Goal: Information Seeking & Learning: Learn about a topic

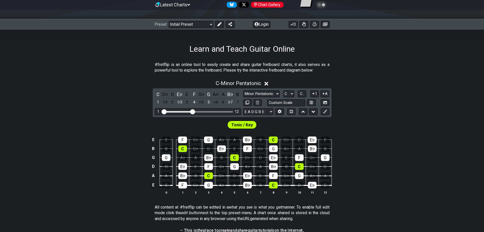
scroll to position [51, 0]
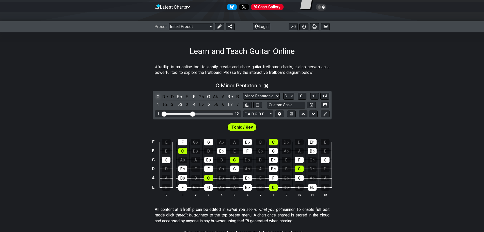
click at [161, 95] on div "C" at bounding box center [158, 96] width 7 height 7
click at [166, 96] on div "D♭" at bounding box center [165, 96] width 7 height 7
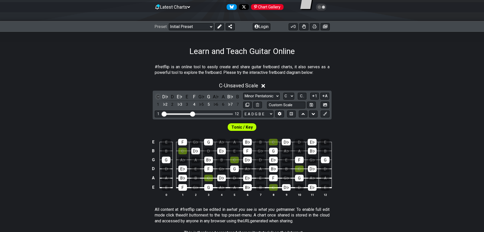
click at [159, 97] on div "C" at bounding box center [158, 96] width 7 height 7
click at [163, 96] on div "D♭" at bounding box center [165, 96] width 7 height 7
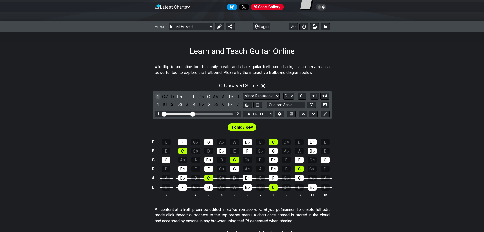
click at [159, 96] on div "C" at bounding box center [158, 96] width 7 height 7
click at [108, 51] on div "Learn and Teach Guitar Online" at bounding box center [242, 44] width 484 height 24
click at [269, 113] on select "E A D G B E E A D G B E E A D G B E B E A D F♯ B A D G C E A D A D G B E E♭ A♭ …" at bounding box center [258, 113] width 30 height 7
click at [268, 113] on select "E A D G B E E A D G B E E A D G B E B E A D F♯ B A D G C E A D A D G B E E♭ A♭ …" at bounding box center [258, 113] width 30 height 7
click at [222, 151] on div "E♭" at bounding box center [221, 150] width 9 height 7
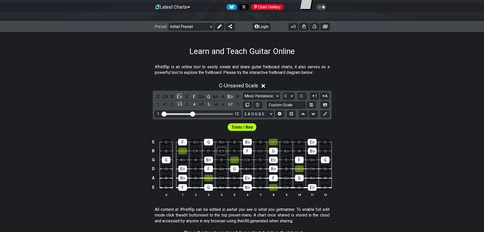
click at [222, 151] on div "E♭" at bounding box center [221, 150] width 9 height 7
click at [222, 150] on div "E♭" at bounding box center [221, 150] width 9 height 7
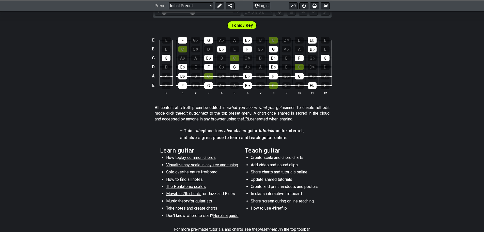
scroll to position [178, 0]
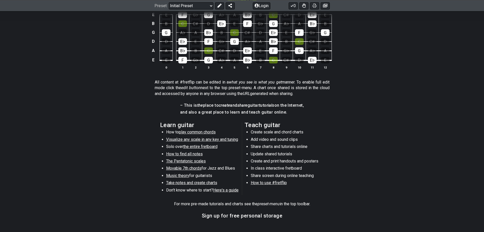
click at [196, 141] on span "Visualize any scale in any key and tuning" at bounding box center [202, 139] width 72 height 5
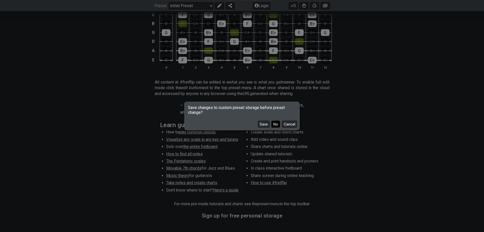
click at [279, 122] on button "No" at bounding box center [276, 124] width 9 height 7
select select "/guitar-scales"
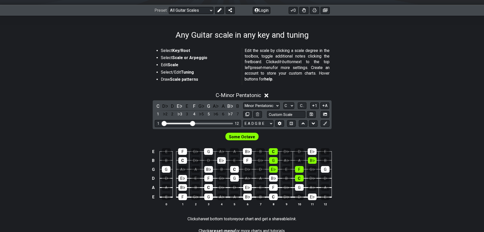
scroll to position [76, 0]
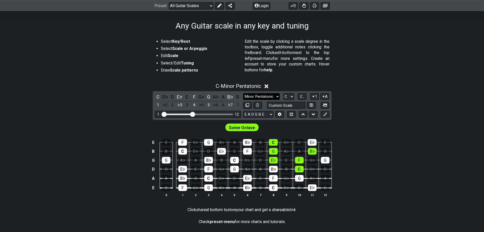
click at [272, 98] on select "Minor Pentatonic Root Minor Pentatonic Major Pentatonic Minor Blues Major Blues…" at bounding box center [261, 96] width 37 height 7
click at [365, 99] on div "C - Minor Pentatonic C D♭ D E♭ E F G♭ G A♭ A B♭ B 1 ♭2 2 ♭3 3 4 ♭5 5 ♭6 6 ♭7 7 …" at bounding box center [242, 142] width 484 height 124
click at [263, 113] on select "E A D G B E E A D G B E E A D G B E B E A D F♯ B A D G C E A D A D G B E E♭ A♭ …" at bounding box center [258, 114] width 30 height 7
click at [275, 127] on div "Some Octave" at bounding box center [242, 126] width 484 height 13
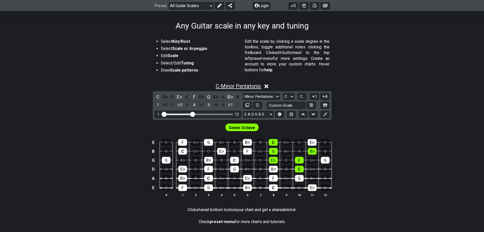
click at [250, 85] on span "C - Minor Pentatonic" at bounding box center [239, 86] width 46 height 6
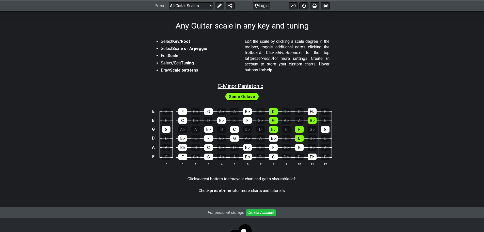
click at [250, 85] on span "C - Minor Pentatonic" at bounding box center [241, 86] width 46 height 6
select select "C"
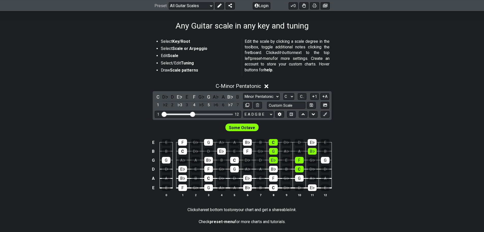
click at [245, 123] on div "Some Octave" at bounding box center [242, 127] width 36 height 10
click at [245, 130] on span "Some Octave" at bounding box center [242, 127] width 26 height 7
click at [243, 128] on span "Some Octave" at bounding box center [242, 127] width 26 height 7
click at [242, 127] on span "Some Octave" at bounding box center [242, 127] width 26 height 7
drag, startPoint x: 192, startPoint y: 112, endPoint x: 221, endPoint y: 115, distance: 29.2
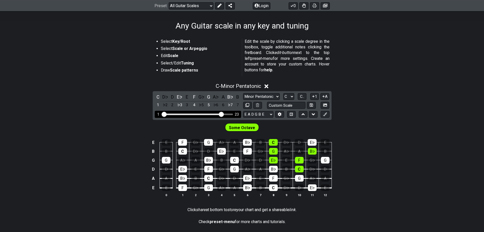
click at [221, 114] on input "Visible fret range" at bounding box center [198, 114] width 72 height 0
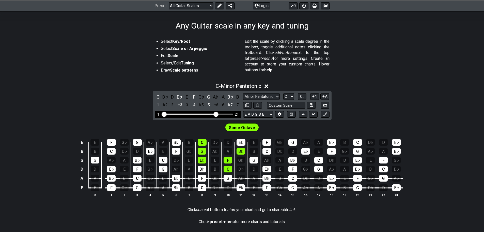
drag, startPoint x: 220, startPoint y: 114, endPoint x: 216, endPoint y: 113, distance: 3.9
click at [216, 114] on input "Visible fret range" at bounding box center [198, 114] width 72 height 0
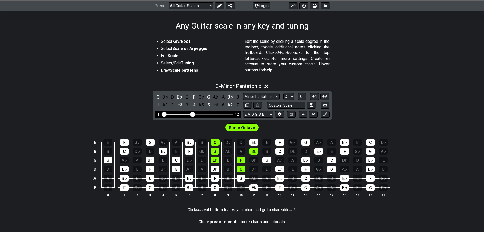
drag, startPoint x: 216, startPoint y: 113, endPoint x: 192, endPoint y: 115, distance: 24.2
click at [192, 114] on input "Visible fret range" at bounding box center [198, 114] width 72 height 0
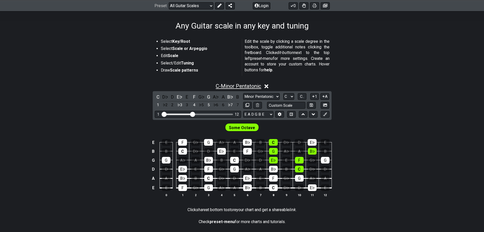
click at [220, 86] on span "C - Minor Pentatonic" at bounding box center [239, 86] width 46 height 6
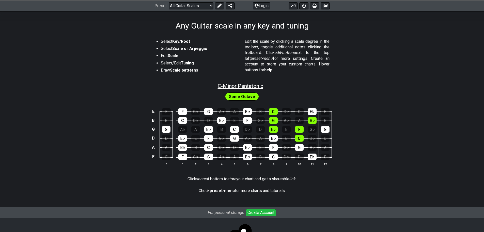
click at [220, 86] on span "C - Minor Pentatonic" at bounding box center [241, 86] width 46 height 6
select select "C"
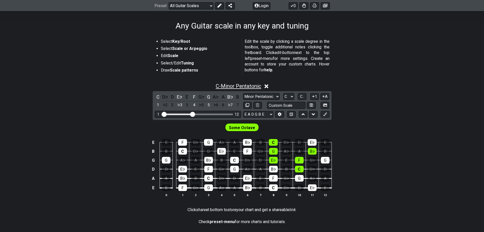
click at [220, 86] on span "C - Minor Pentatonic" at bounding box center [239, 86] width 46 height 6
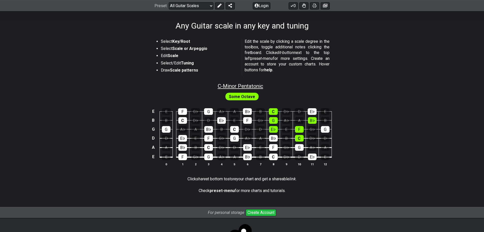
click at [219, 86] on span "C - Minor Pentatonic" at bounding box center [241, 86] width 46 height 6
select select "C"
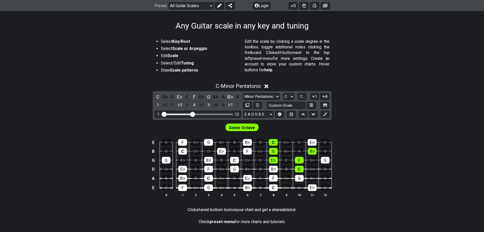
click at [269, 86] on icon at bounding box center [267, 85] width 4 height 5
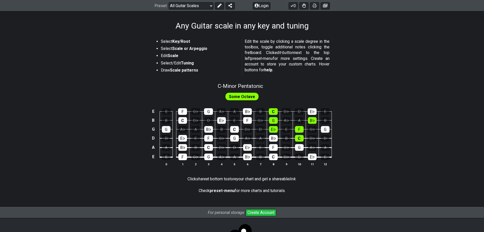
click at [245, 96] on span "Some Octave" at bounding box center [242, 96] width 26 height 7
click at [245, 86] on span "C - Minor Pentatonic" at bounding box center [241, 86] width 46 height 6
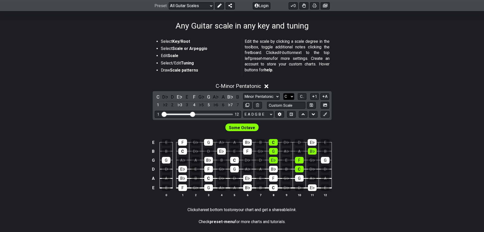
click at [287, 96] on select "A♭ A A♯ B♭ B C C♯ D♭ D D♯ E♭ E F F♯ G♭ G G♯" at bounding box center [289, 96] width 11 height 7
select select "E"
click at [284, 93] on select "A♭ A A♯ B♭ B C C♯ D♭ D D♯ E♭ E F F♯ G♭ G G♯" at bounding box center [289, 96] width 11 height 7
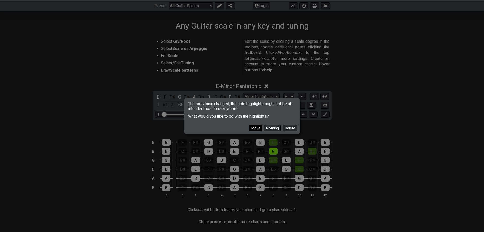
click at [260, 126] on button "Move" at bounding box center [255, 127] width 13 height 7
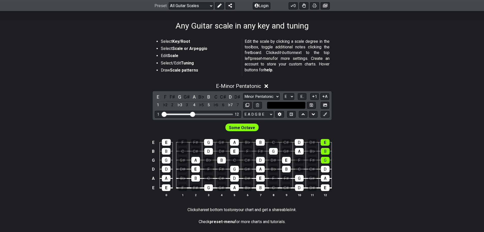
click at [283, 103] on input "text" at bounding box center [286, 105] width 39 height 7
type input "Custom Scale"
drag, startPoint x: 375, startPoint y: 117, endPoint x: 348, endPoint y: 113, distance: 27.5
click at [373, 116] on div "E - Minor Pentatonic E F F♯ G G♯ A B♭ B C C♯ D D♯ 1 ♭2 2 ♭3 3 4 ♭5 5 ♭6 6 ♭7 7 …" at bounding box center [242, 142] width 484 height 124
click at [291, 96] on select "A♭ A A♯ B♭ B C C♯ D♭ D D♯ E♭ E F F♯ G♭ G G♯" at bounding box center [289, 96] width 11 height 7
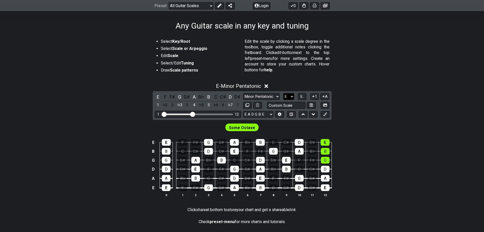
click at [291, 96] on select "A♭ A A♯ B♭ B C C♯ D♭ D D♯ E♭ E F F♯ G♭ G G♯" at bounding box center [289, 96] width 11 height 7
click at [304, 98] on span "E.." at bounding box center [303, 96] width 4 height 5
click at [304, 96] on span "1..7" at bounding box center [302, 96] width 6 height 5
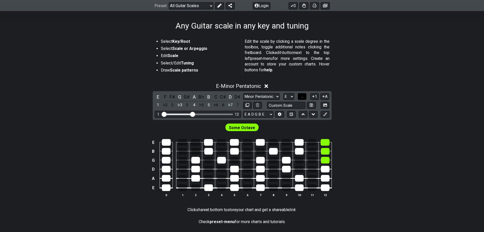
click at [304, 96] on span "..." at bounding box center [302, 96] width 2 height 5
click at [304, 97] on span "E.." at bounding box center [303, 96] width 4 height 5
click at [304, 97] on span "1..7" at bounding box center [302, 96] width 6 height 5
click at [304, 97] on span "..." at bounding box center [302, 96] width 2 height 5
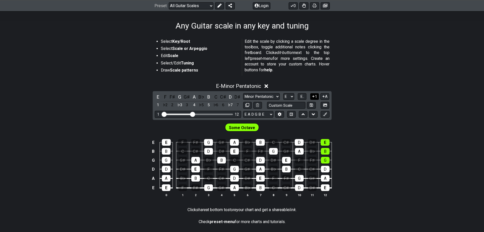
click at [315, 98] on button "1" at bounding box center [314, 96] width 9 height 7
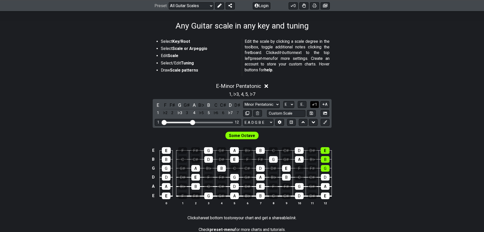
click at [315, 103] on button "1" at bounding box center [314, 104] width 9 height 7
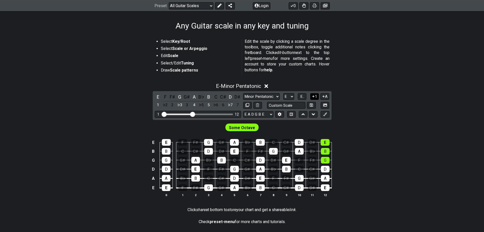
click at [315, 97] on button "1" at bounding box center [314, 96] width 9 height 7
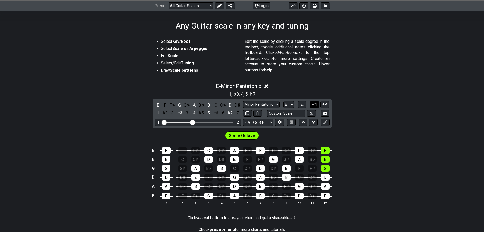
click at [314, 102] on button "1" at bounding box center [314, 104] width 9 height 7
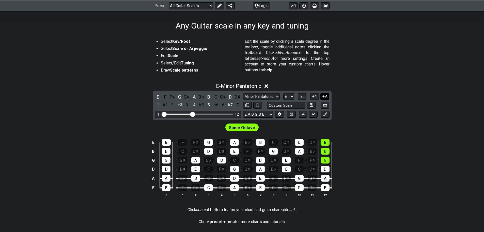
click at [323, 96] on icon at bounding box center [324, 96] width 2 height 2
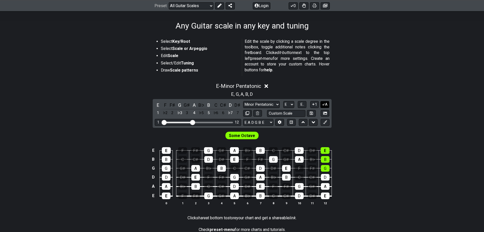
click at [324, 103] on icon at bounding box center [323, 104] width 5 height 4
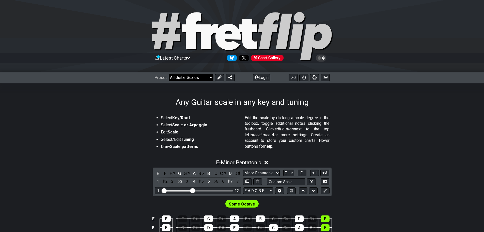
click at [201, 78] on select "Welcome to #fretflip! Initial Preset Custom Preset Minor Pentatonic Major Penta…" at bounding box center [191, 77] width 45 height 7
click at [169, 74] on select "Welcome to #fretflip! Initial Preset Custom Preset Minor Pentatonic Major Penta…" at bounding box center [191, 77] width 45 height 7
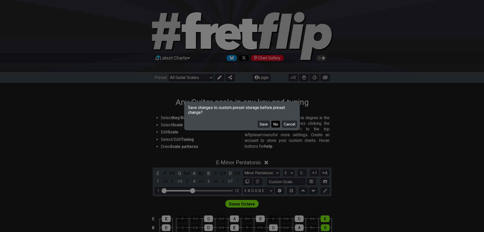
click at [279, 124] on button "No" at bounding box center [276, 124] width 9 height 7
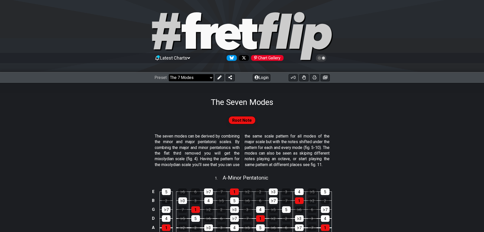
click at [197, 78] on select "Welcome to #fretflip! Initial Preset Custom Preset Minor Pentatonic Major Penta…" at bounding box center [191, 77] width 45 height 7
click at [169, 74] on select "Welcome to #fretflip! Initial Preset Custom Preset Minor Pentatonic Major Penta…" at bounding box center [191, 77] width 45 height 7
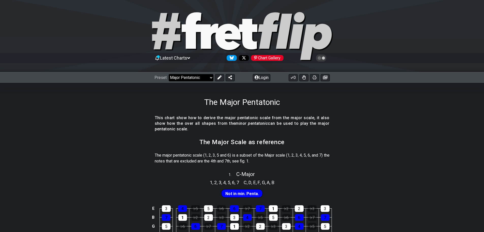
click at [190, 77] on select "Welcome to #fretflip! Initial Preset Custom Preset Minor Pentatonic Major Penta…" at bounding box center [191, 77] width 45 height 7
click at [169, 74] on select "Welcome to #fretflip! Initial Preset Custom Preset Minor Pentatonic Major Penta…" at bounding box center [191, 77] width 45 height 7
select select "/the-7-modes"
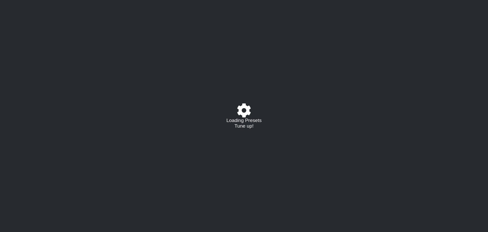
select select "/023927597434"
select select "Eb"
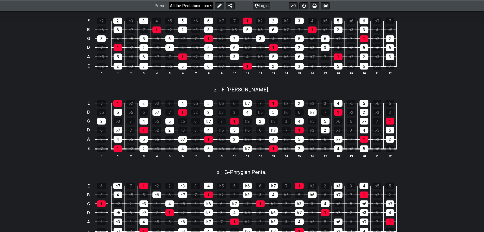
scroll to position [102, 0]
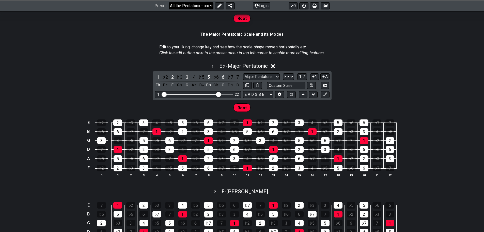
click at [210, 5] on select "Welcome to #fretflip! All the Pentatonic- and Diatonic Scales Custom Preset Min…" at bounding box center [191, 5] width 45 height 7
click at [212, 5] on select "Welcome to #fretflip! All the Pentatonic- and Diatonic Scales Custom Preset Min…" at bounding box center [191, 5] width 45 height 7
click at [169, 9] on select "Welcome to #fretflip! All the Pentatonic- and Diatonic Scales Custom Preset Min…" at bounding box center [191, 5] width 45 height 7
select select "/minor-pentatonic"
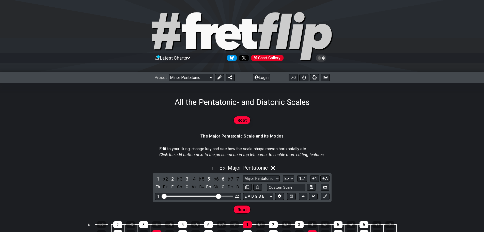
select select "C"
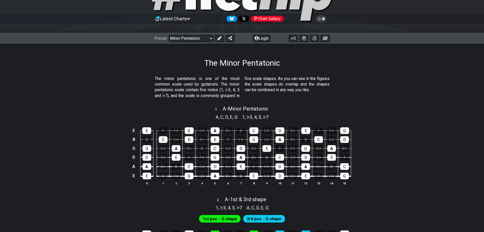
scroll to position [76, 0]
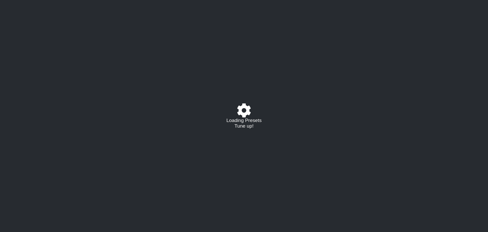
select select "/02254235231"
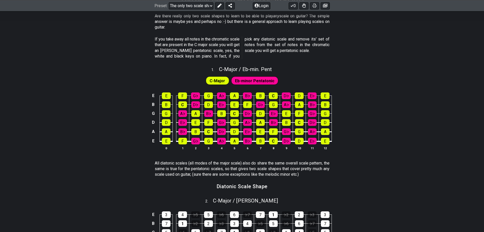
scroll to position [76, 0]
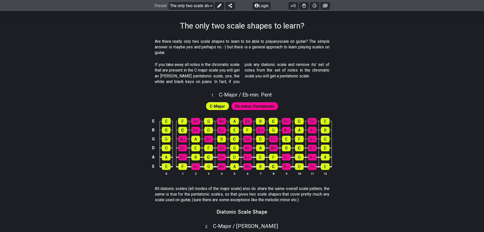
click at [182, 42] on p "Are there really only two scale shapes to learn to be able to play any scale on…" at bounding box center [242, 47] width 175 height 17
drag, startPoint x: 193, startPoint y: 51, endPoint x: 150, endPoint y: 41, distance: 44.8
click at [146, 42] on section "Are there really only two scale shapes to learn to be able to play any scale on…" at bounding box center [242, 48] width 484 height 23
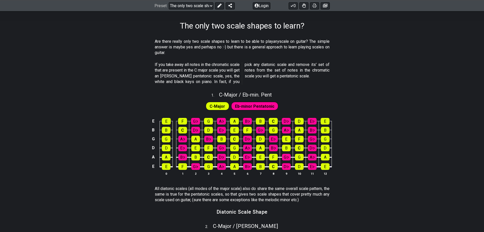
drag, startPoint x: 160, startPoint y: 42, endPoint x: 216, endPoint y: 51, distance: 56.7
click at [216, 51] on p "Are there really only two scale shapes to learn to be able to play any scale on…" at bounding box center [242, 47] width 175 height 17
click at [220, 65] on p "If you take away all notes in the chromatic scale that are present in the C maj…" at bounding box center [242, 73] width 175 height 23
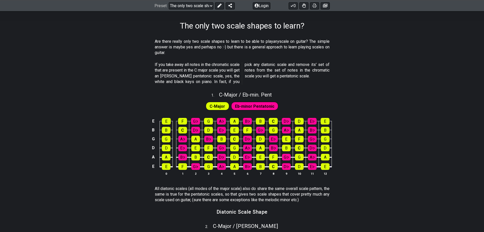
click at [232, 55] on p "Are there really only two scale shapes to learn to be able to play any scale on…" at bounding box center [242, 47] width 175 height 17
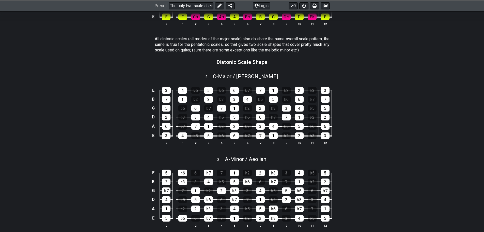
scroll to position [229, 0]
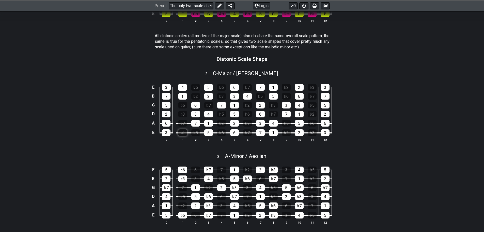
click at [184, 133] on div "4" at bounding box center [183, 132] width 9 height 7
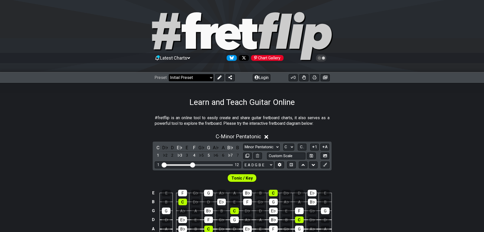
click at [207, 79] on select "Welcome to #fretflip! Initial Preset Custom Preset Minor Pentatonic Major Penta…" at bounding box center [191, 77] width 45 height 7
